Goal: Find specific page/section: Find specific page/section

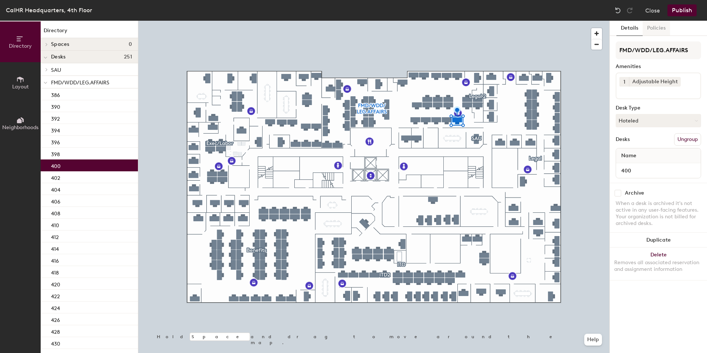
click at [655, 25] on button "Policies" at bounding box center [656, 28] width 27 height 15
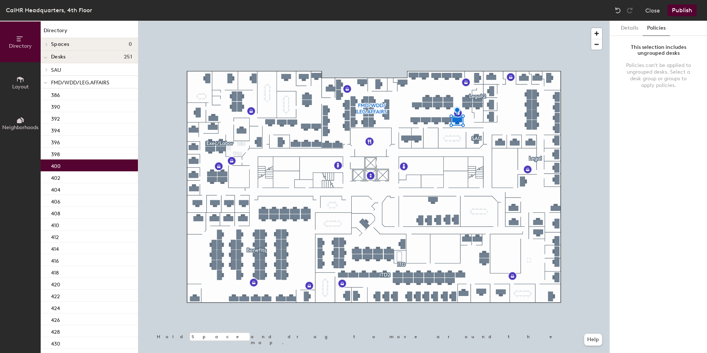
click at [65, 43] on span "Spaces" at bounding box center [60, 44] width 18 height 6
click at [46, 44] on icon at bounding box center [46, 45] width 4 height 3
click at [19, 85] on span "Layout" at bounding box center [20, 87] width 17 height 6
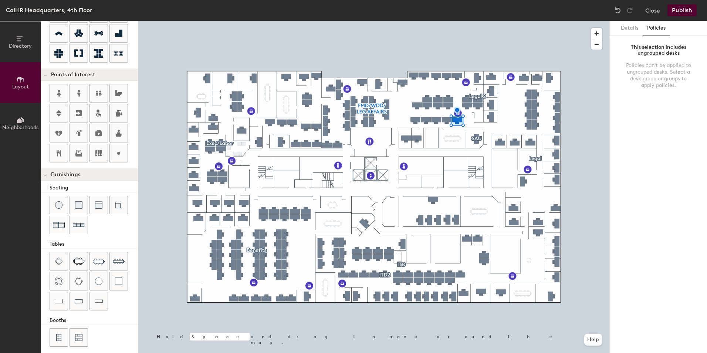
scroll to position [114, 0]
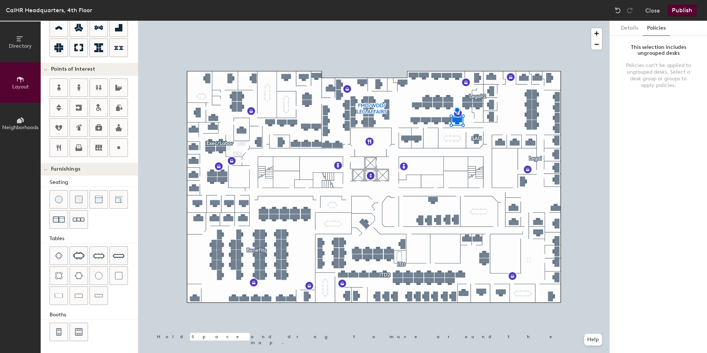
click at [18, 124] on icon at bounding box center [20, 120] width 8 height 8
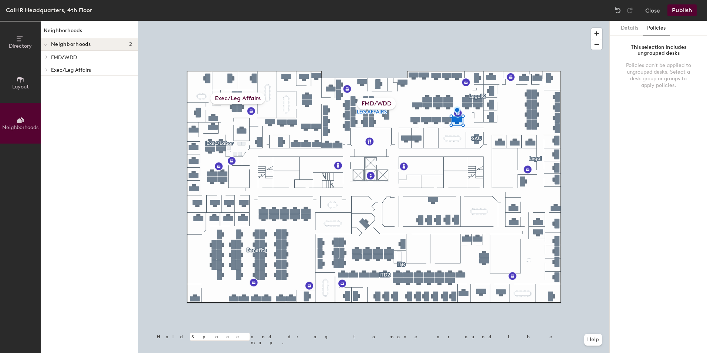
scroll to position [0, 0]
